Goal: Task Accomplishment & Management: Manage account settings

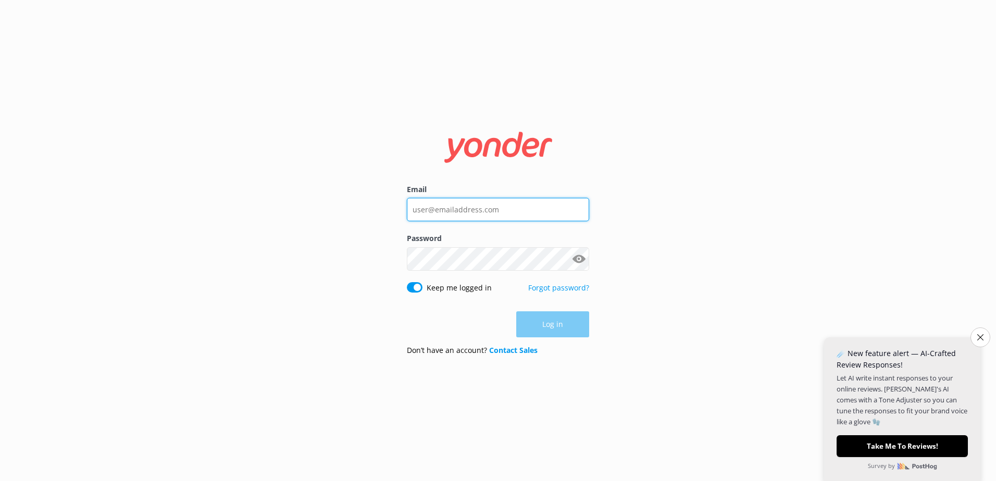
click at [478, 214] on input "Email" at bounding box center [498, 209] width 182 height 23
type input "[EMAIL_ADDRESS][DOMAIN_NAME]"
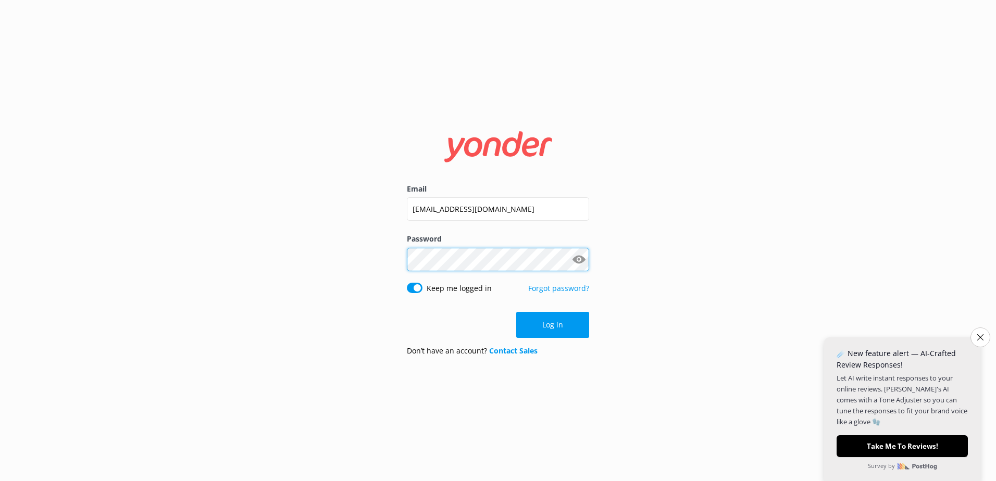
click button "Log in" at bounding box center [552, 325] width 73 height 26
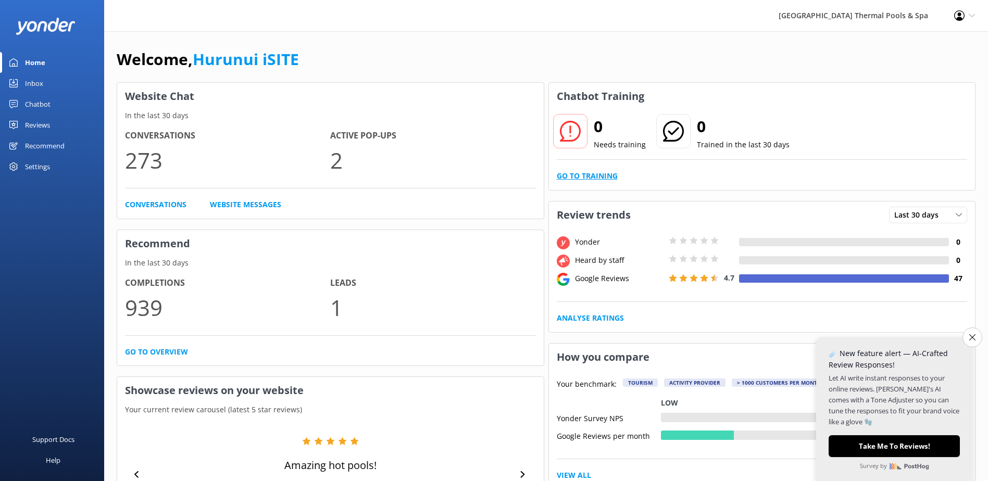
click at [602, 173] on link "Go to Training" at bounding box center [587, 175] width 61 height 11
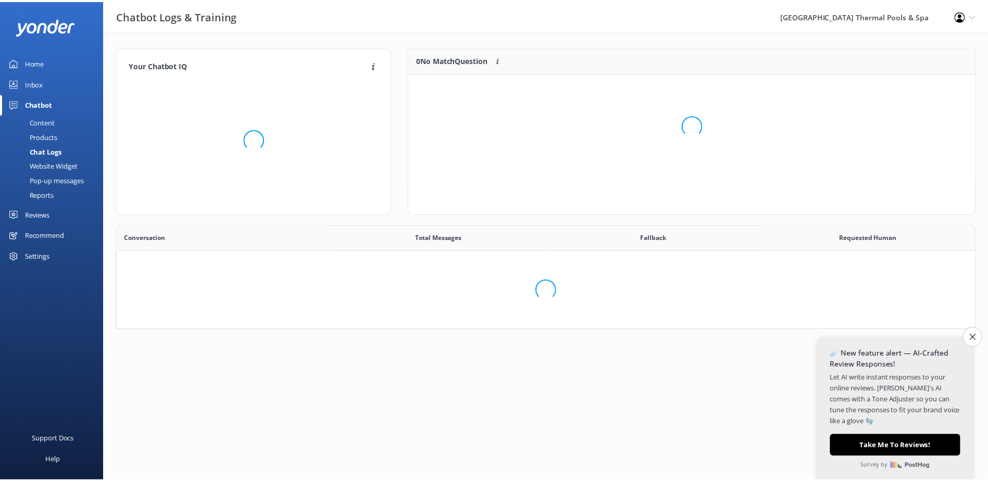
scroll to position [357, 850]
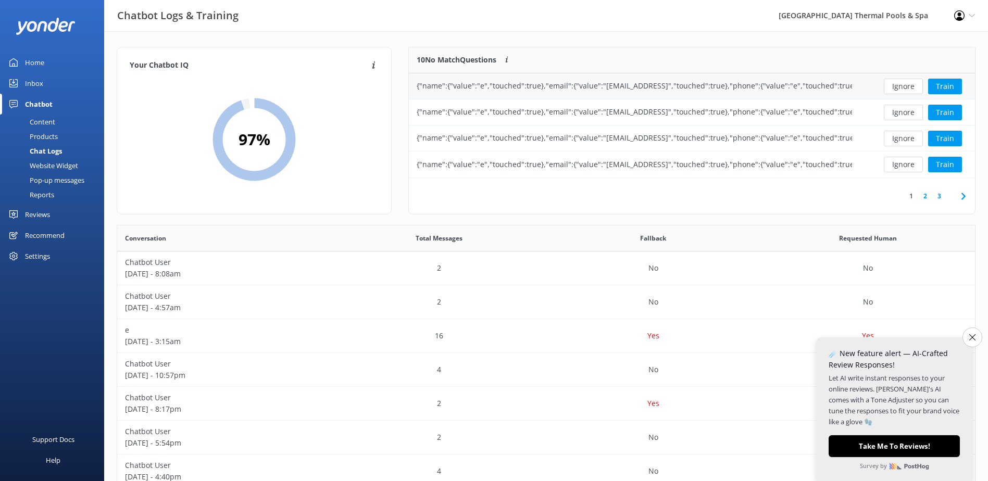
click at [656, 89] on div "{"name":{"value":"e","touched":true},"email":{"value":"[EMAIL_ADDRESS]","touche…" at bounding box center [634, 85] width 435 height 11
click at [902, 90] on button "Ignore" at bounding box center [903, 87] width 39 height 16
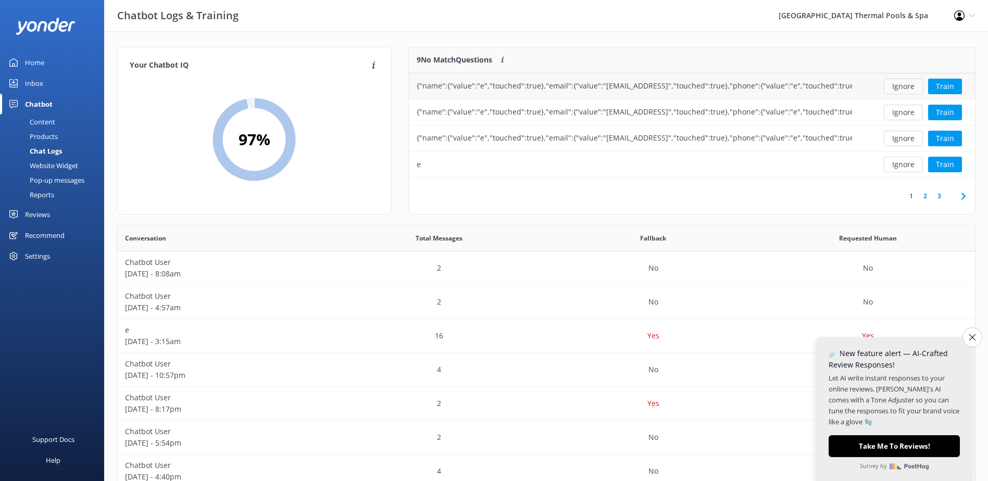
click at [900, 92] on button "Ignore" at bounding box center [903, 87] width 39 height 16
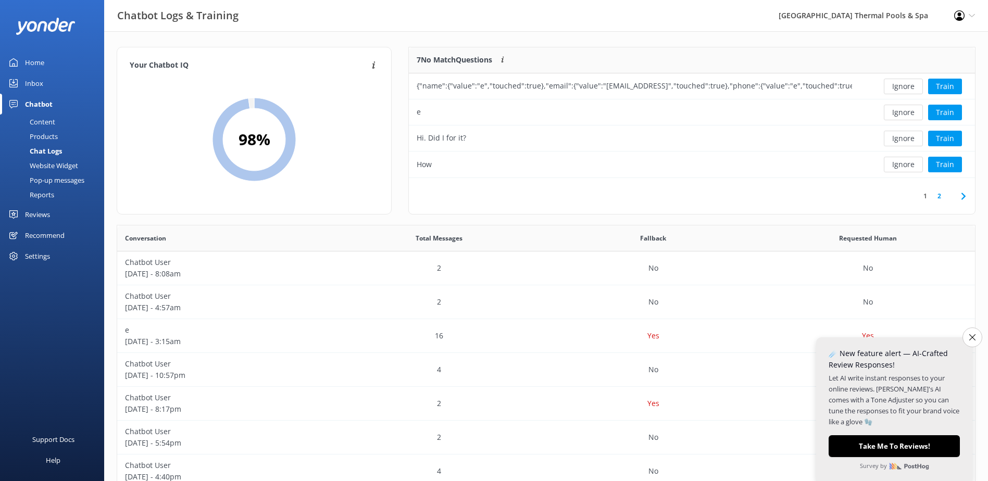
click at [900, 92] on button "Ignore" at bounding box center [903, 87] width 39 height 16
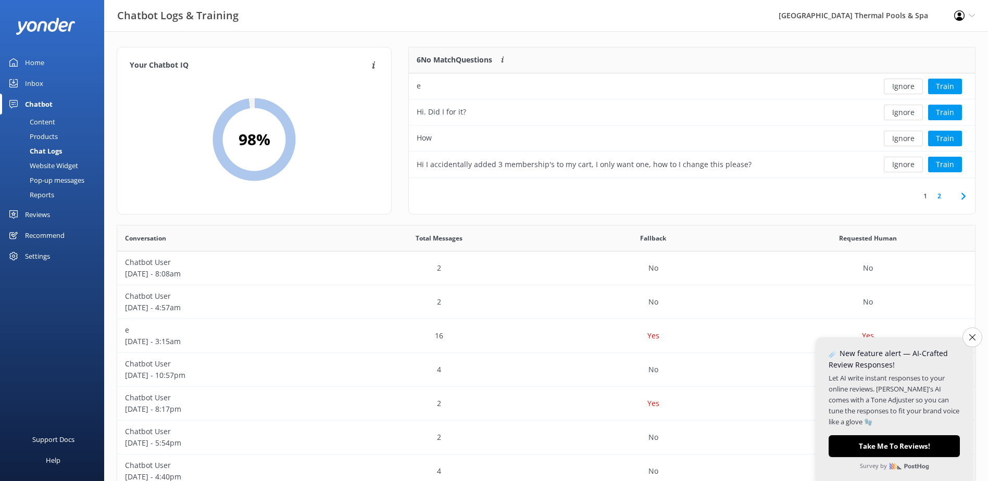
click at [900, 92] on button "Ignore" at bounding box center [903, 87] width 39 height 16
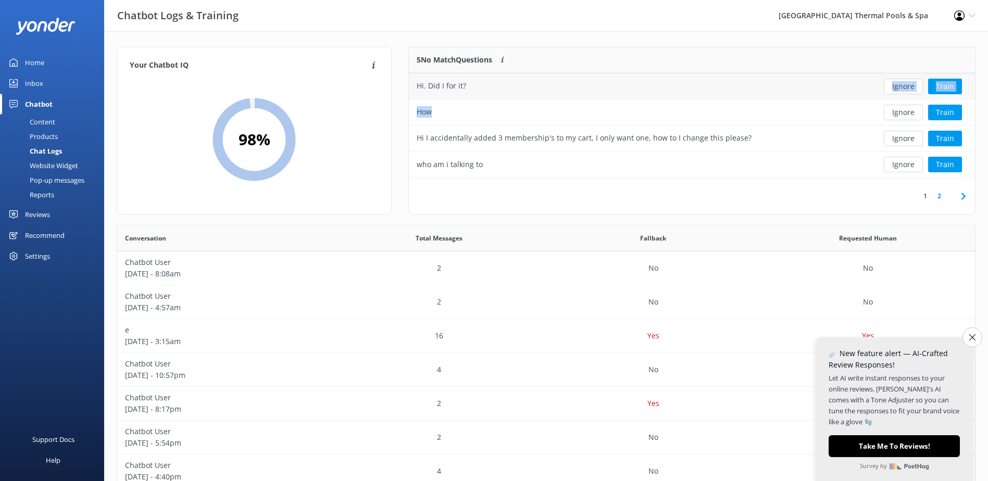
drag, startPoint x: 704, startPoint y: 100, endPoint x: 711, endPoint y: 78, distance: 23.9
click at [711, 78] on div "Hi. Did I for it? Ignore Train How Ignore Train Hi I accidentally added 3 membe…" at bounding box center [692, 125] width 566 height 104
drag, startPoint x: 711, startPoint y: 78, endPoint x: 694, endPoint y: 90, distance: 20.9
click at [694, 90] on div "Hi. Did I for it?" at bounding box center [634, 86] width 451 height 26
click at [693, 90] on div "Hi. Did I for it?" at bounding box center [634, 86] width 451 height 26
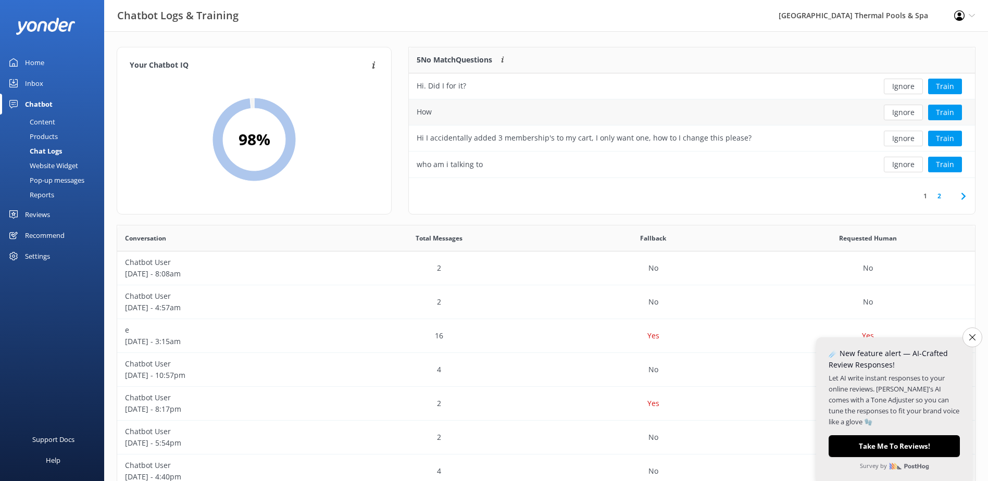
click at [585, 121] on div "How" at bounding box center [634, 112] width 451 height 26
click at [764, 142] on div "Hi I accidentally added 3 membership's to my cart, I only want one, how to I ch…" at bounding box center [634, 138] width 451 height 26
click at [831, 163] on div "who am i talking to" at bounding box center [634, 165] width 451 height 26
click at [923, 191] on link "1" at bounding box center [925, 196] width 14 height 10
click at [947, 198] on div "1 2" at bounding box center [932, 196] width 39 height 10
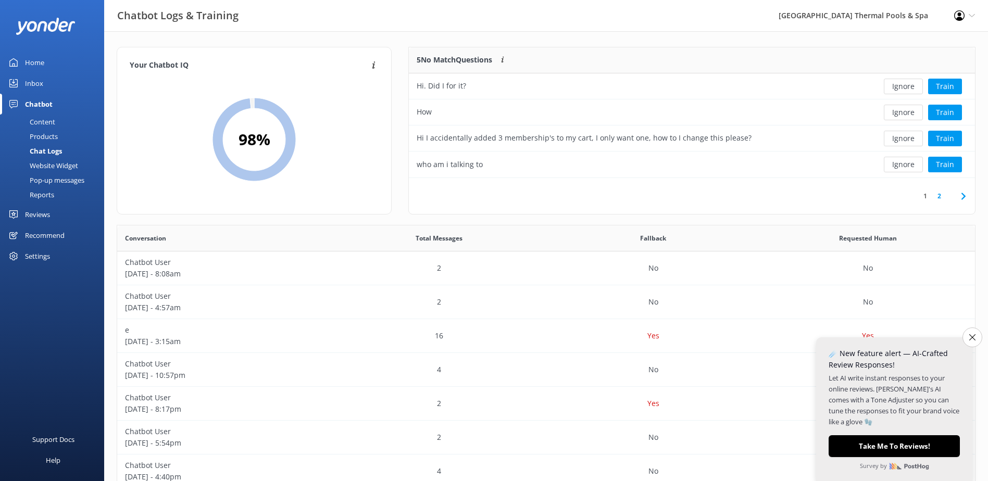
click at [939, 198] on link "2" at bounding box center [939, 196] width 14 height 10
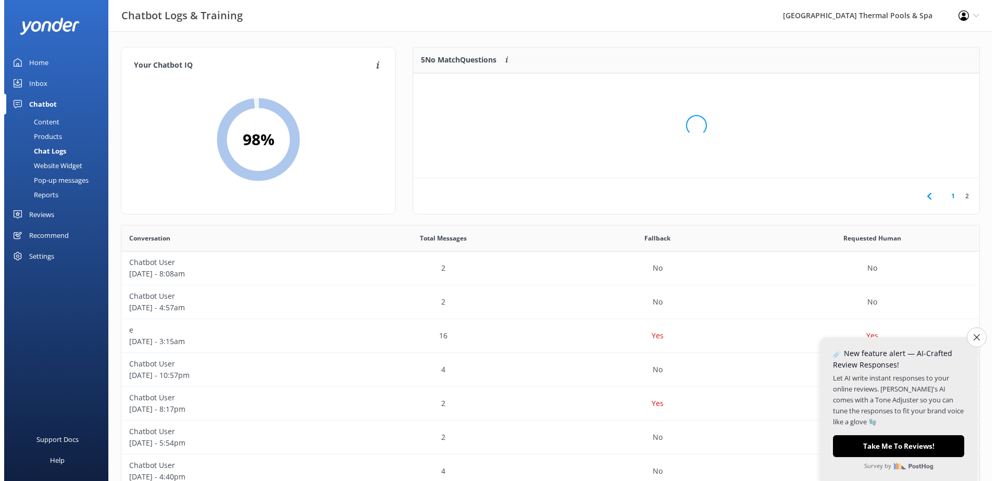
scroll to position [45, 558]
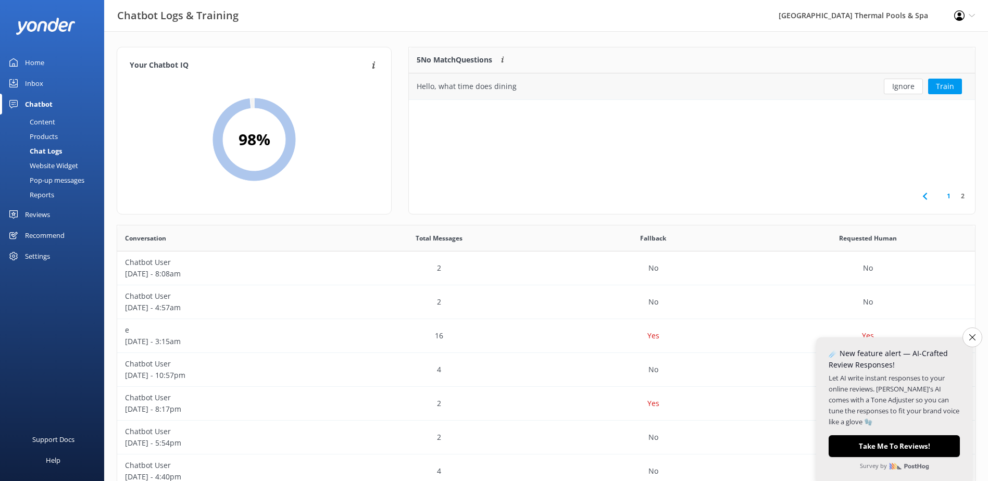
click at [689, 94] on div "Hello, what time does dining" at bounding box center [634, 86] width 451 height 26
click at [45, 58] on link "Home" at bounding box center [52, 62] width 104 height 21
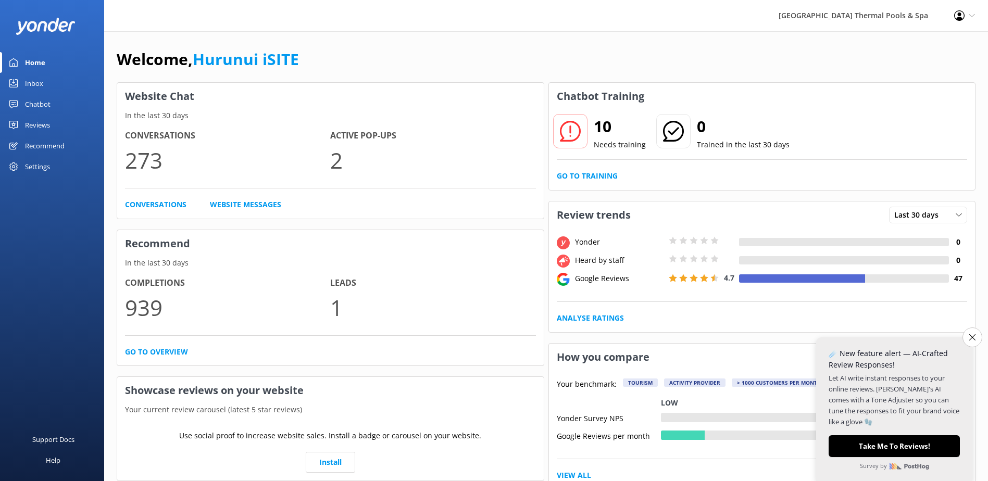
click at [44, 82] on link "Inbox" at bounding box center [52, 83] width 104 height 21
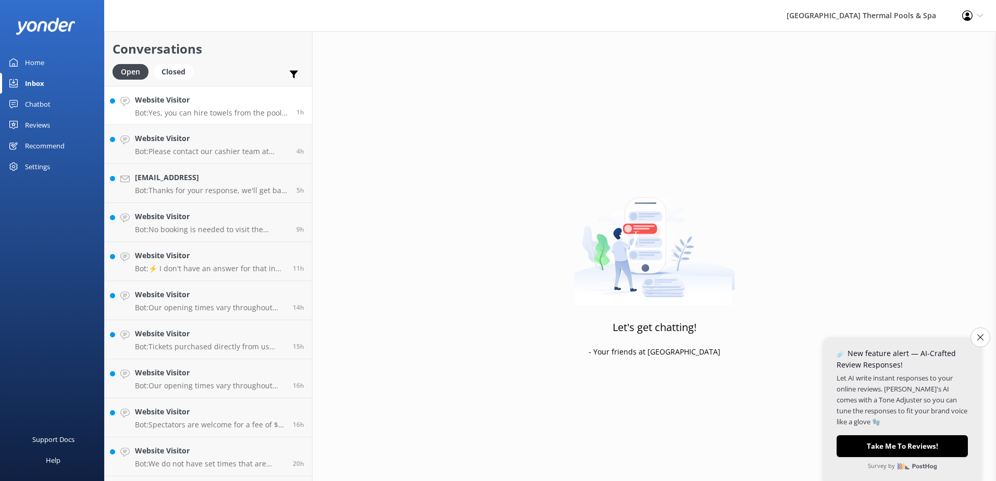
click at [245, 115] on p "Bot: Yes, you can hire towels from the pools reception for $8.00. They are not …" at bounding box center [212, 112] width 154 height 9
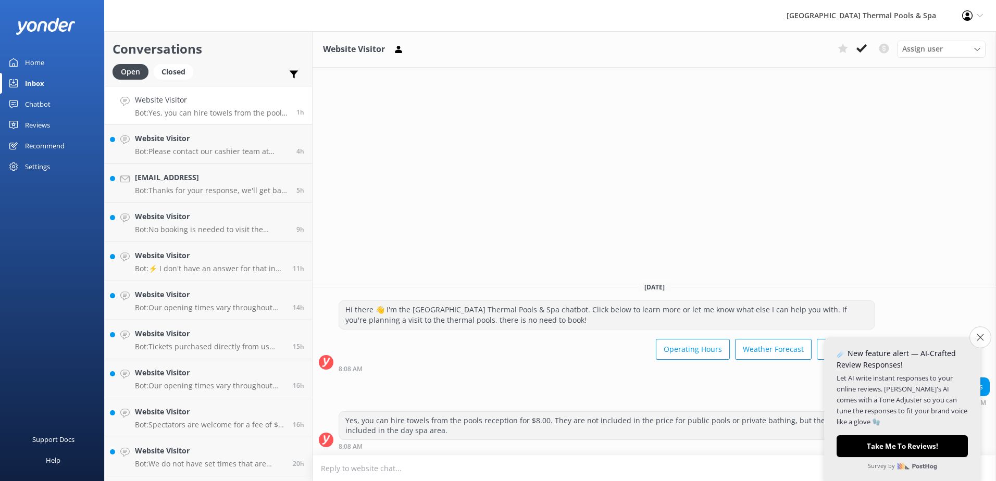
click at [981, 343] on button "Close survey" at bounding box center [980, 337] width 22 height 22
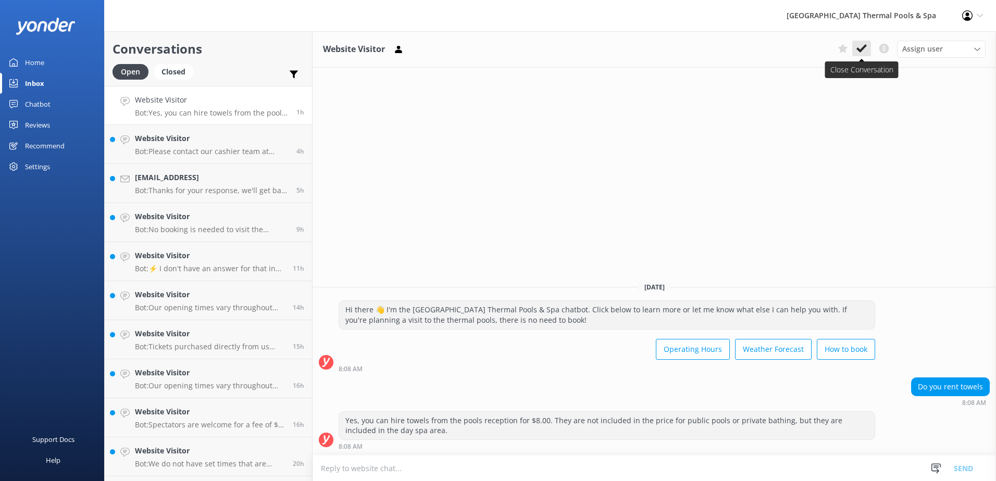
click at [856, 48] on button at bounding box center [861, 49] width 19 height 16
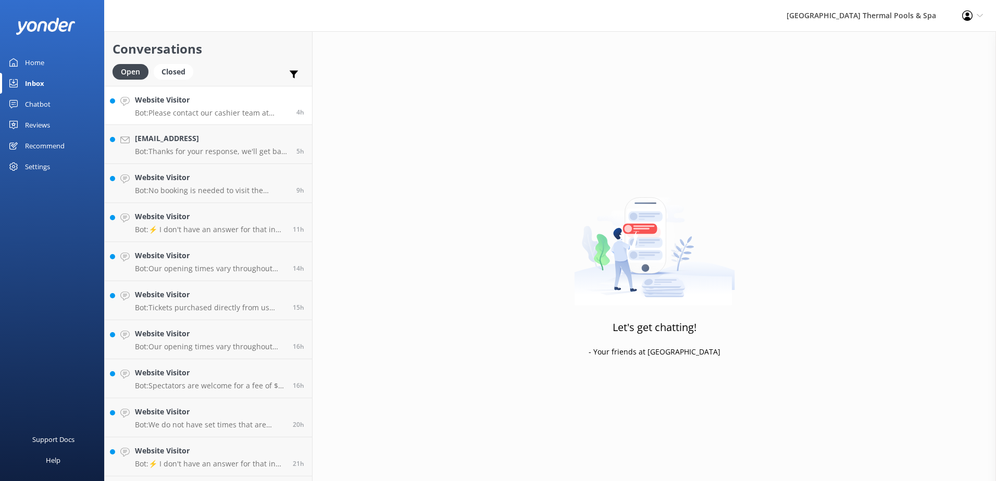
click at [165, 96] on h4 "Website Visitor" at bounding box center [212, 99] width 154 height 11
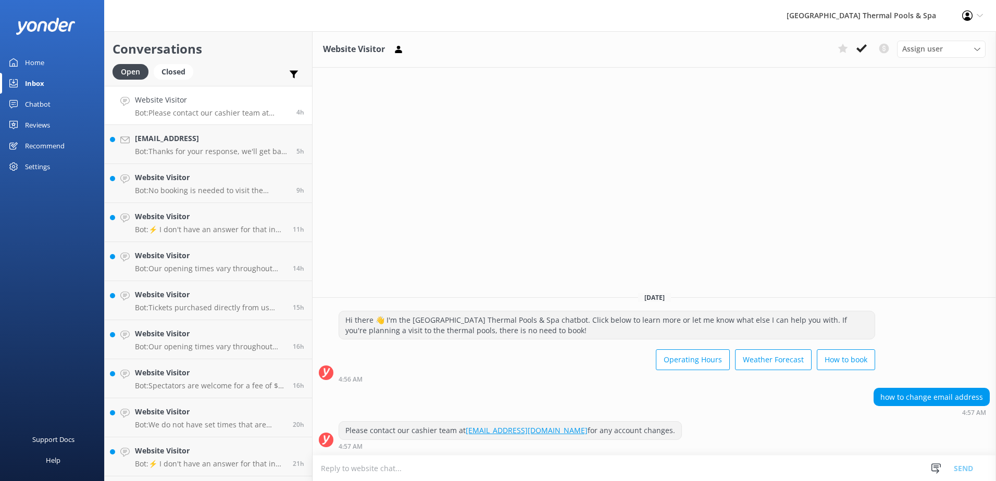
click at [872, 47] on div "Assign user [PERSON_NAME] iSITE [PERSON_NAME] Sacha [PERSON_NAME]" at bounding box center [909, 49] width 152 height 17
click at [869, 47] on button at bounding box center [861, 49] width 19 height 16
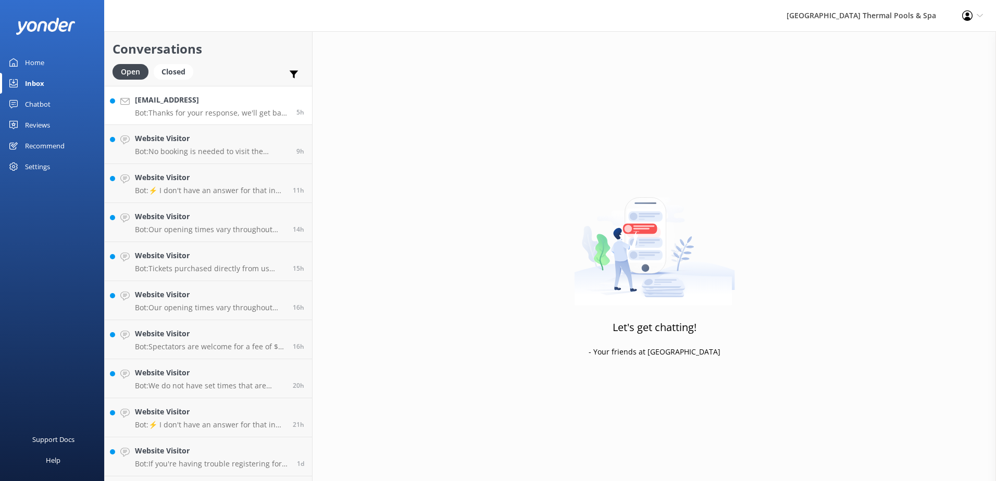
click at [174, 107] on div "[EMAIL_ADDRESS] Bot: Thanks for your response, we'll get back to you as soon as…" at bounding box center [212, 105] width 154 height 22
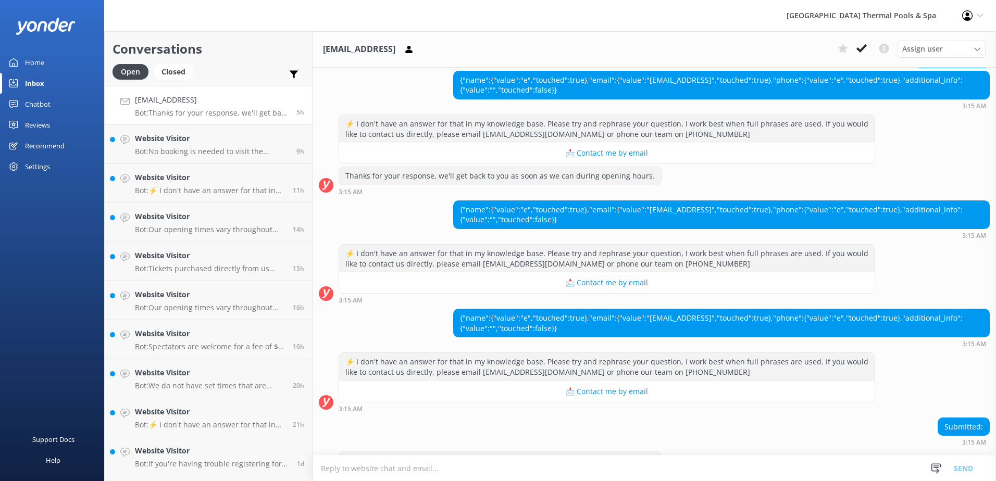
scroll to position [432, 0]
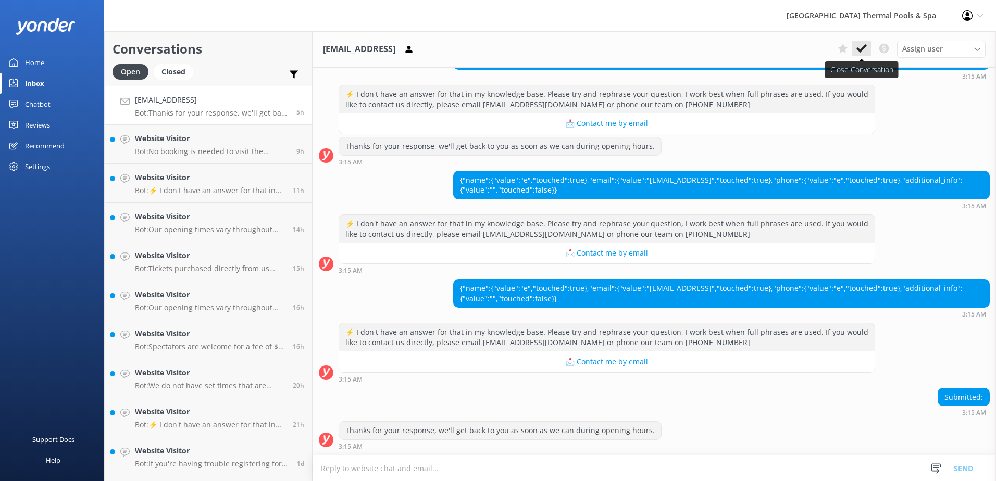
click at [866, 47] on icon at bounding box center [861, 48] width 10 height 10
